Goal: Information Seeking & Learning: Find specific fact

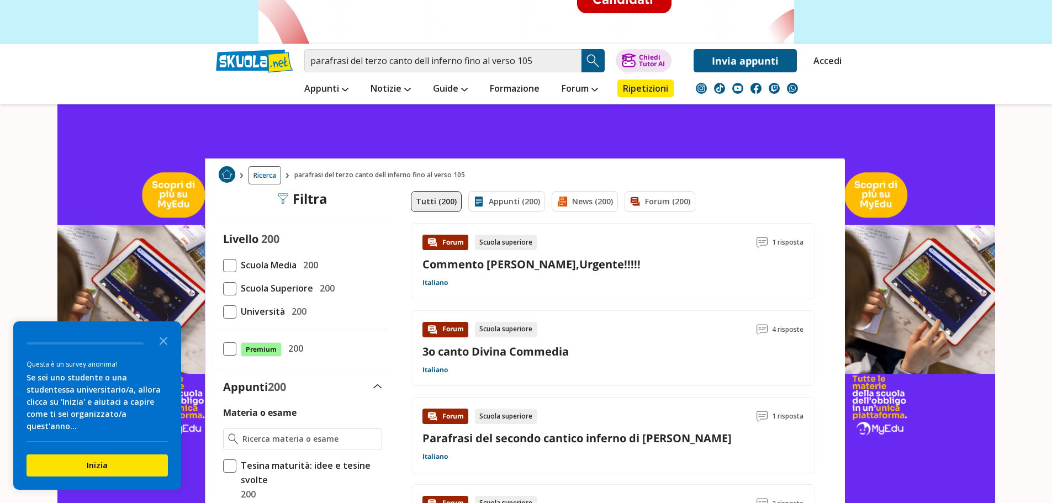
scroll to position [95, 0]
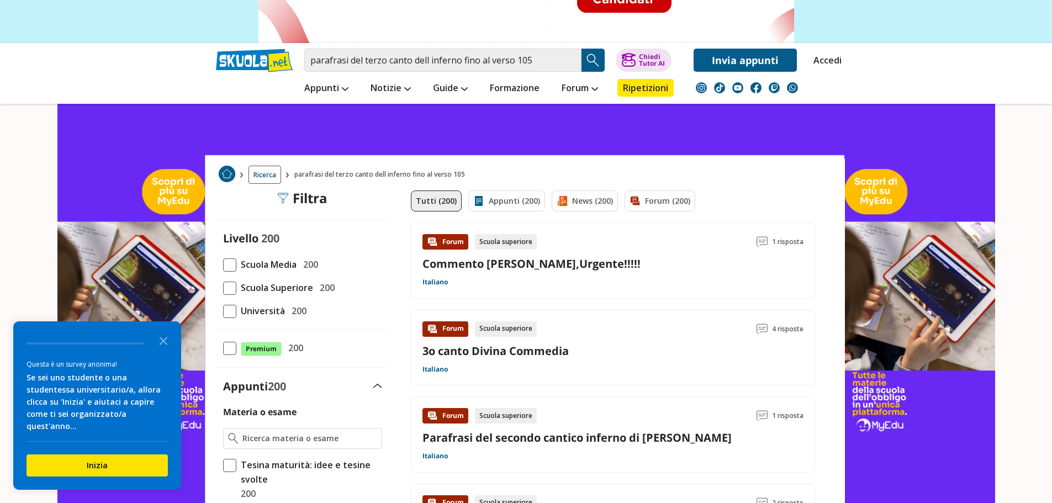
click at [568, 353] on link "3o canto Divina Commedia" at bounding box center [496, 351] width 146 height 15
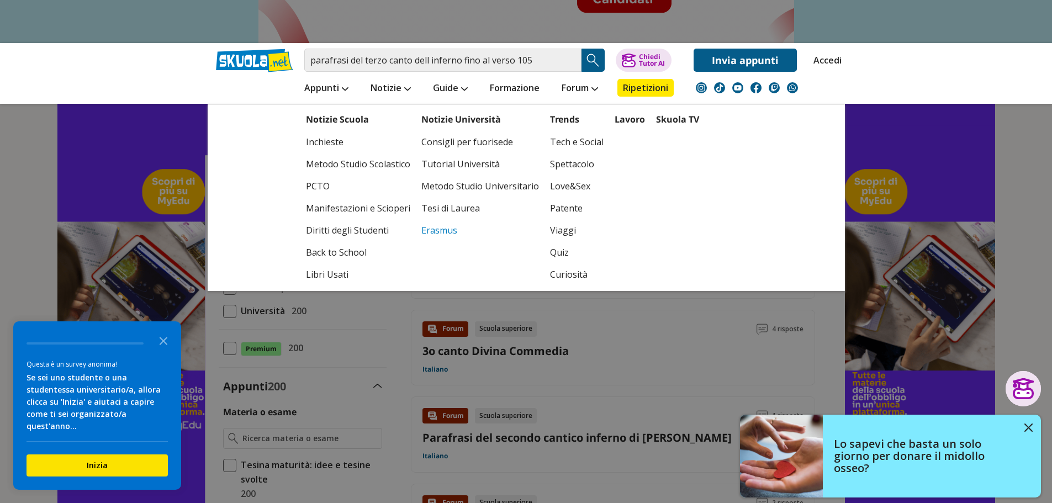
click at [496, 239] on link "Erasmus" at bounding box center [480, 230] width 118 height 22
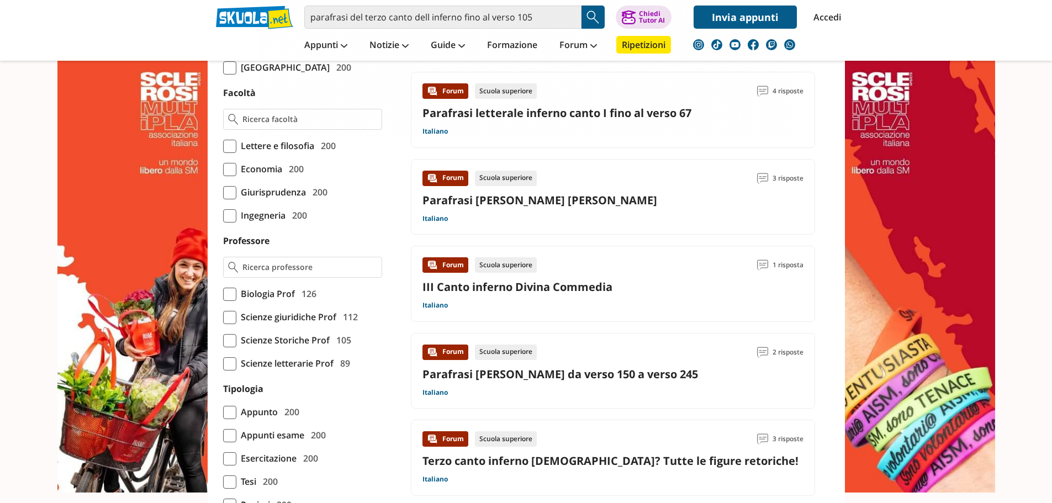
scroll to position [679, 0]
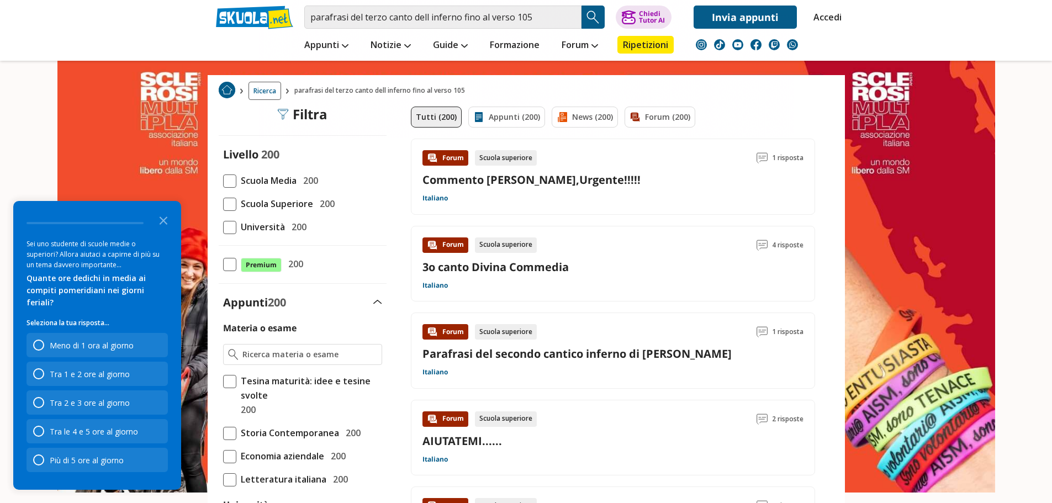
scroll to position [0, 0]
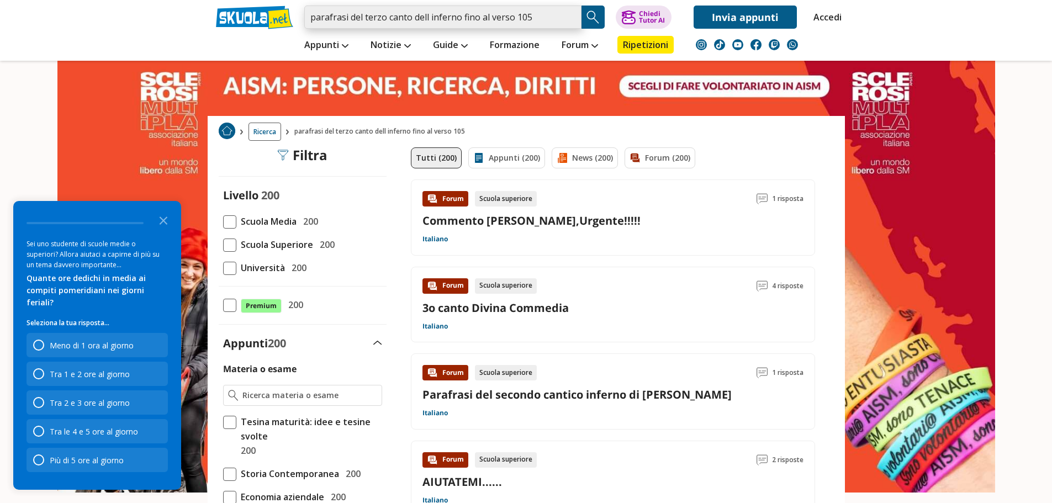
drag, startPoint x: 308, startPoint y: 15, endPoint x: 548, endPoint y: 25, distance: 240.5
click at [548, 25] on input "parafrasi del terzo canto dell inferno fino al verso 105" at bounding box center [442, 17] width 277 height 23
